Goal: Task Accomplishment & Management: Complete application form

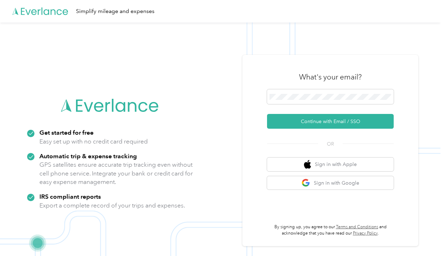
click at [305, 90] on span at bounding box center [330, 96] width 127 height 15
click at [345, 123] on button "Continue with Email / SSO" at bounding box center [330, 121] width 127 height 15
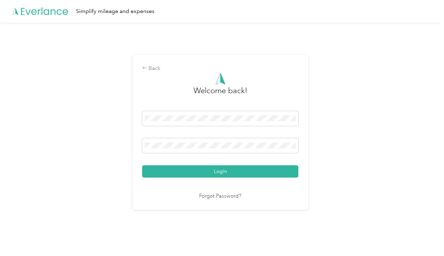
click at [215, 174] on button "Login" at bounding box center [220, 171] width 156 height 12
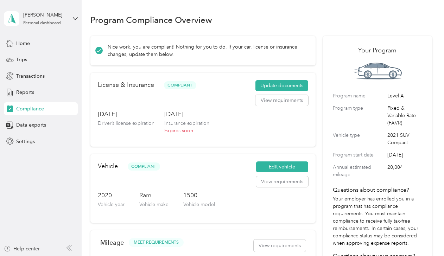
click at [287, 84] on button "Update documents" at bounding box center [281, 85] width 53 height 11
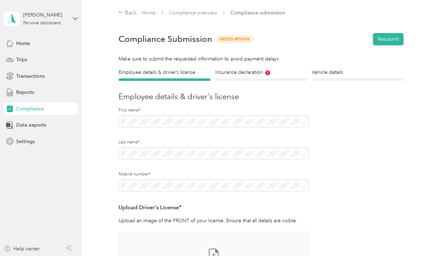
click at [243, 75] on h4 "Insurance declaration" at bounding box center [260, 72] width 91 height 7
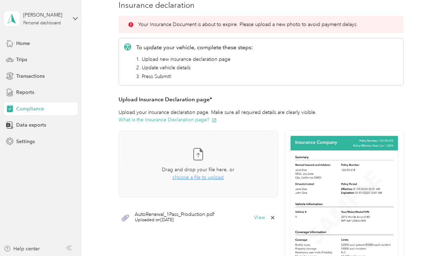
scroll to position [106, 0]
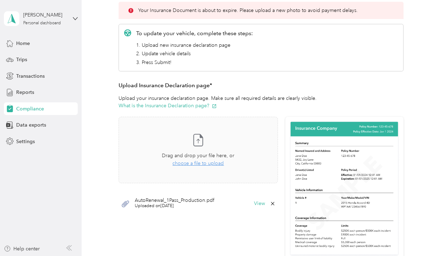
click at [202, 163] on span "choose a file to upload" at bounding box center [197, 163] width 51 height 6
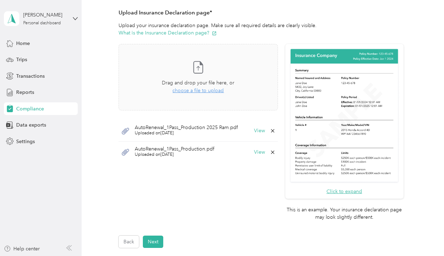
scroll to position [211, 0]
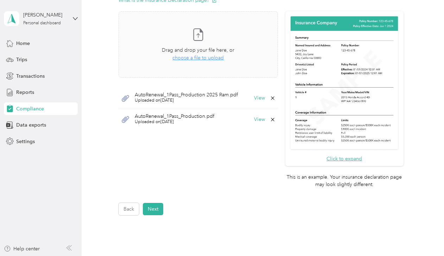
click at [157, 207] on button "Next" at bounding box center [153, 209] width 20 height 12
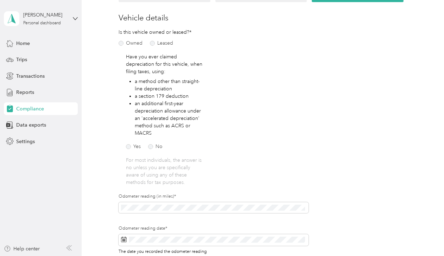
scroll to position [114, 0]
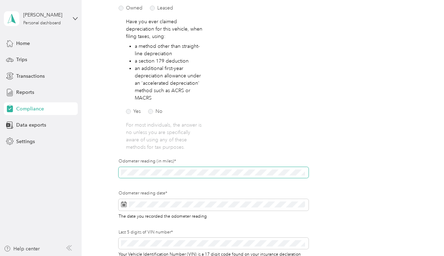
click at [115, 174] on div "Employee details & driver’s license License Insurance declaration Insurance Veh…" at bounding box center [261, 120] width 342 height 330
click at [125, 205] on icon at bounding box center [124, 205] width 6 height 6
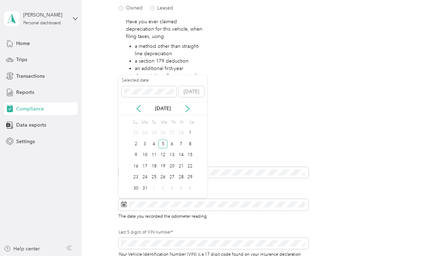
click at [186, 106] on icon at bounding box center [187, 108] width 7 height 7
click at [189, 92] on button "[DATE]" at bounding box center [191, 91] width 25 height 11
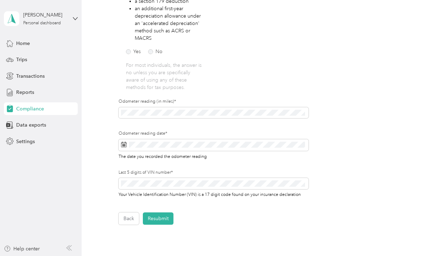
scroll to position [184, 0]
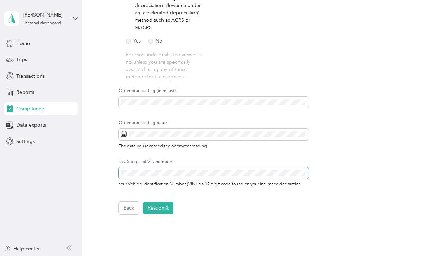
click at [93, 169] on div "Employee details & driver’s license License Insurance declaration Insurance Veh…" at bounding box center [261, 49] width 342 height 330
click at [160, 209] on button "Resubmit" at bounding box center [158, 208] width 31 height 12
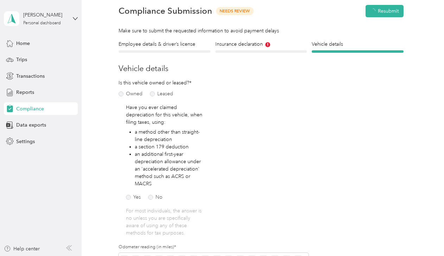
scroll to position [8, 0]
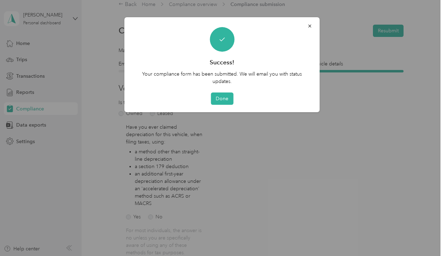
click at [223, 99] on button "Done" at bounding box center [222, 99] width 23 height 12
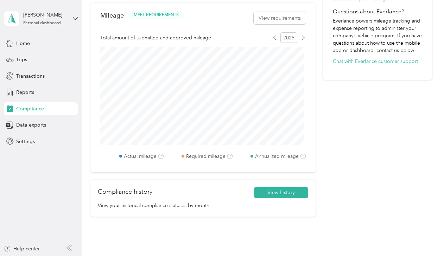
scroll to position [290, 0]
